Goal: Find specific page/section: Find specific page/section

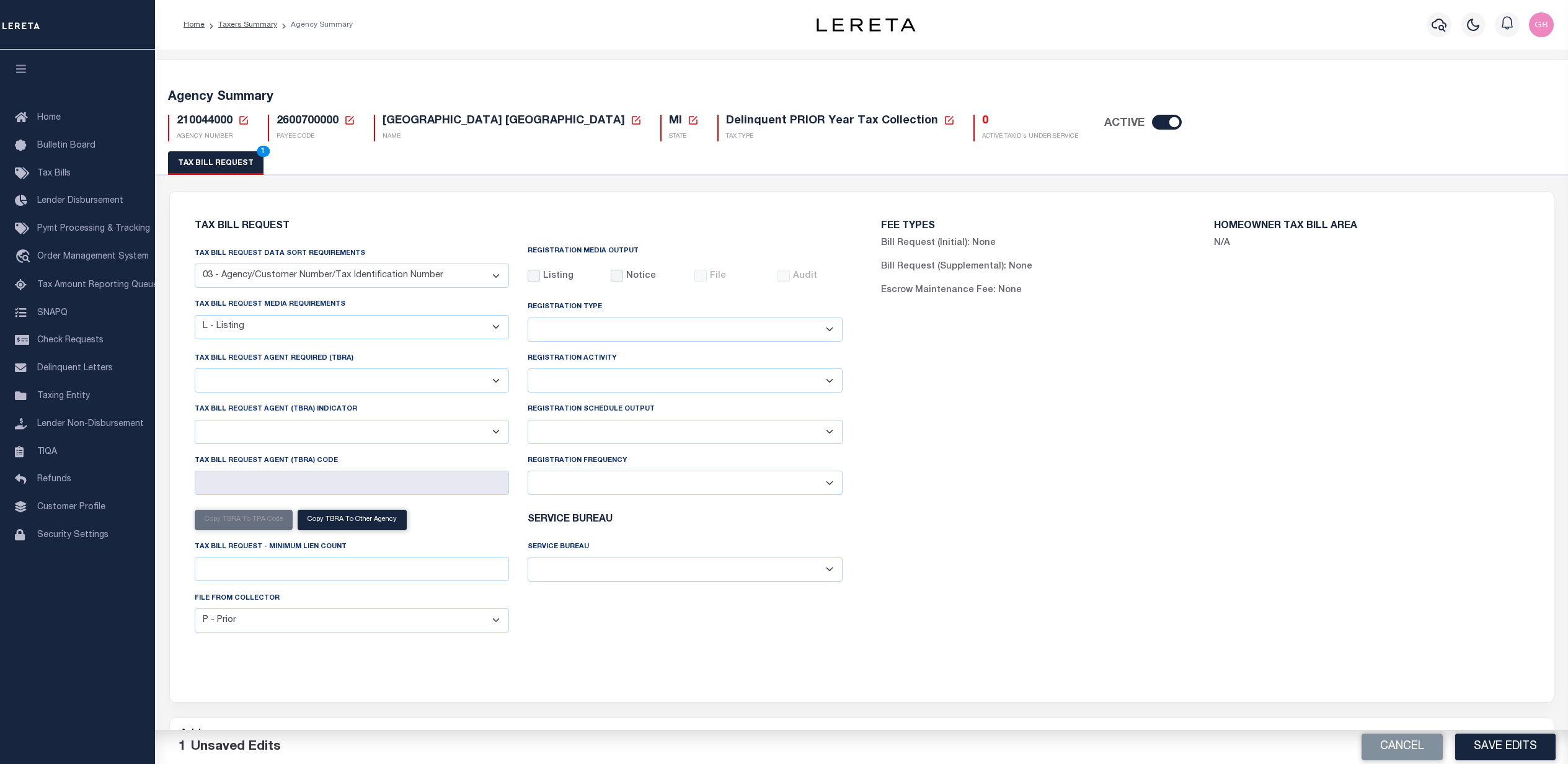
select select "27"
select select "20"
select select
select select "4"
click at [239, 25] on link "Taxers Summary" at bounding box center [247, 24] width 59 height 7
